Goal: Navigation & Orientation: Go to known website

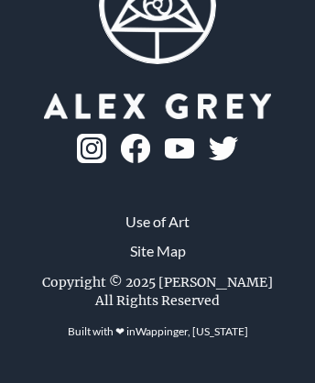
click at [106, 163] on img at bounding box center [91, 148] width 29 height 29
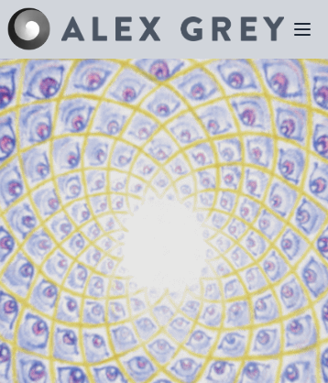
click at [146, 29] on img at bounding box center [172, 28] width 223 height 25
